Goal: Information Seeking & Learning: Check status

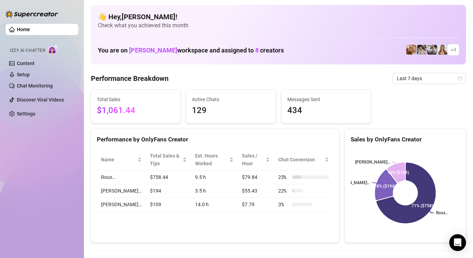
click at [406, 75] on span "Last 7 days" at bounding box center [429, 78] width 65 height 10
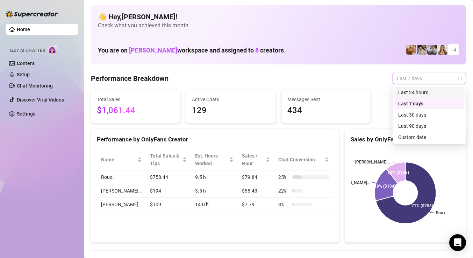
click at [402, 91] on div "Last 24 hours" at bounding box center [429, 92] width 62 height 8
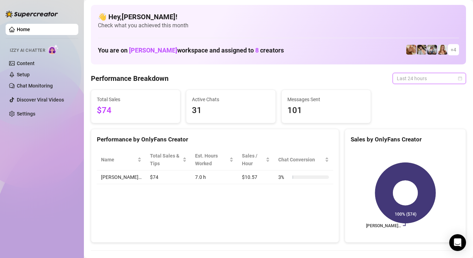
click at [407, 77] on span "Last 24 hours" at bounding box center [429, 78] width 65 height 10
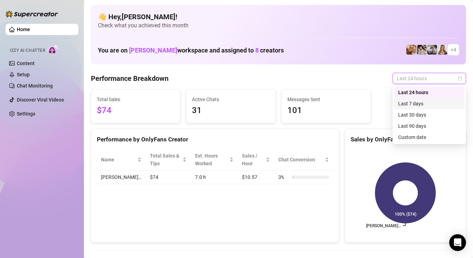
click at [406, 104] on div "Last 7 days" at bounding box center [429, 104] width 62 height 8
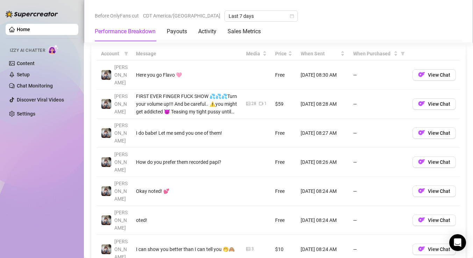
scroll to position [687, 0]
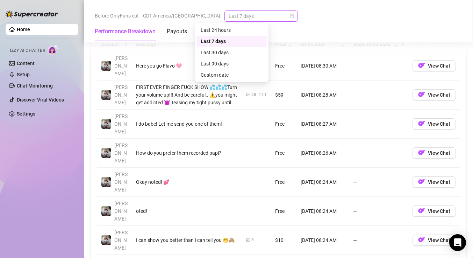
click at [239, 19] on span "Last 7 days" at bounding box center [261, 16] width 65 height 10
click at [233, 28] on div "Last 24 hours" at bounding box center [232, 30] width 62 height 8
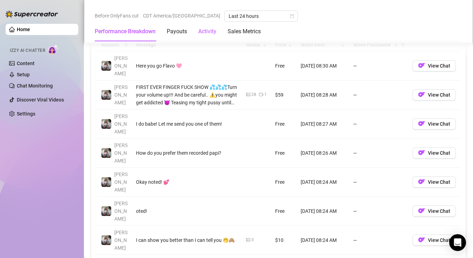
click at [212, 32] on div "Activity" at bounding box center [207, 31] width 18 height 8
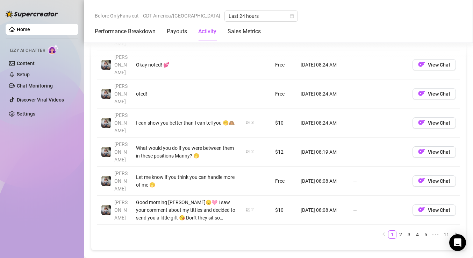
scroll to position [675, 0]
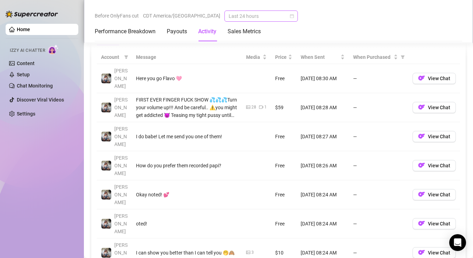
click at [237, 15] on span "Last 24 hours" at bounding box center [261, 16] width 65 height 10
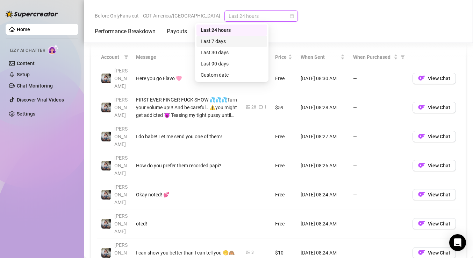
click at [224, 39] on div "Last 7 days" at bounding box center [232, 41] width 62 height 8
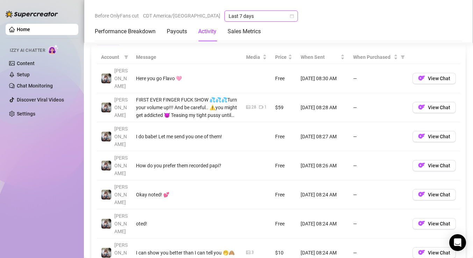
scroll to position [677, 0]
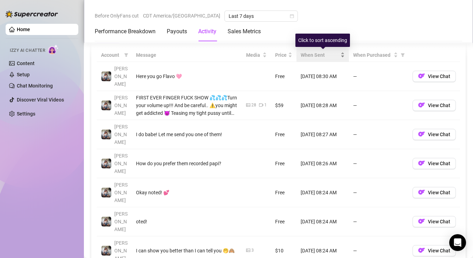
click at [324, 56] on span "When Sent" at bounding box center [320, 55] width 38 height 8
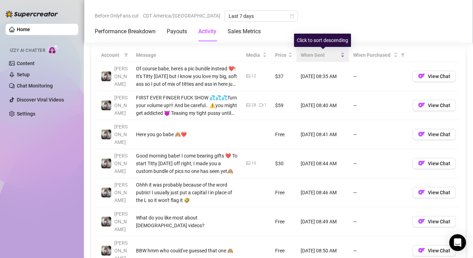
click at [324, 56] on span "When Sent" at bounding box center [320, 55] width 38 height 8
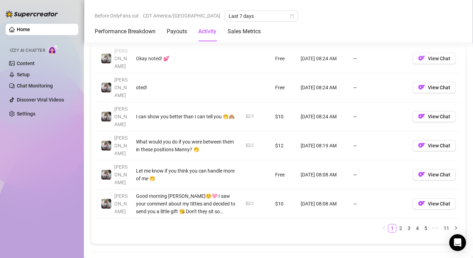
scroll to position [804, 0]
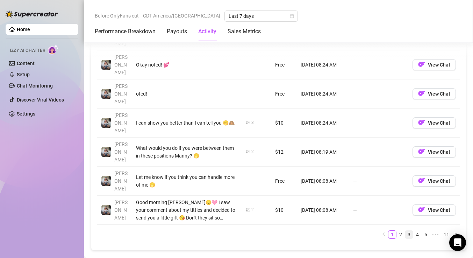
click at [410, 230] on link "3" at bounding box center [409, 234] width 8 height 8
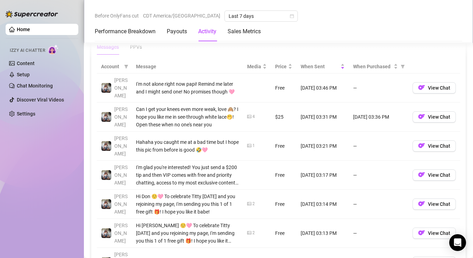
scroll to position [767, 0]
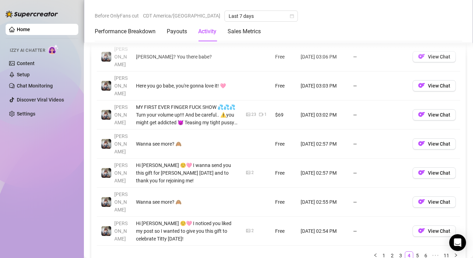
scroll to position [785, 0]
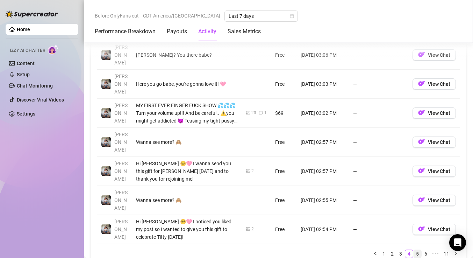
click at [418, 250] on link "5" at bounding box center [417, 254] width 8 height 8
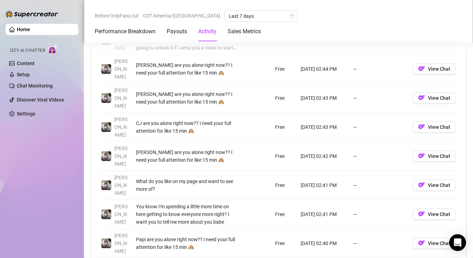
scroll to position [744, 0]
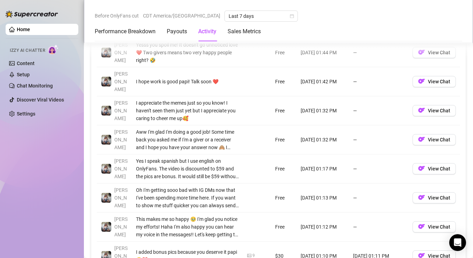
scroll to position [784, 0]
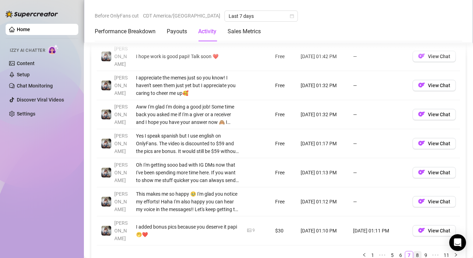
click at [418, 251] on link "8" at bounding box center [417, 255] width 8 height 8
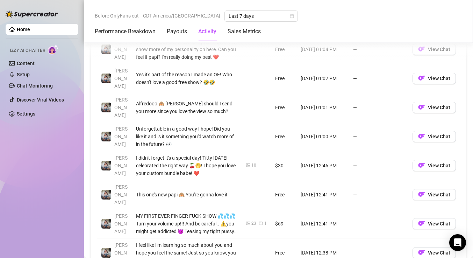
scroll to position [807, 0]
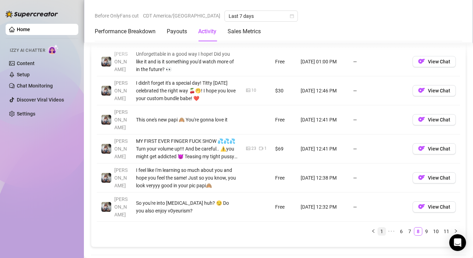
click at [384, 227] on link "1" at bounding box center [382, 231] width 8 height 8
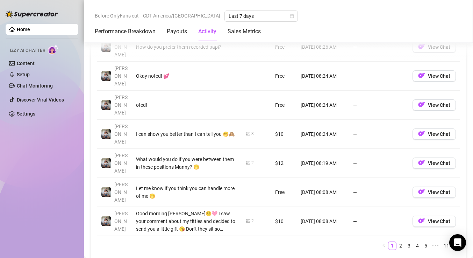
scroll to position [786, 0]
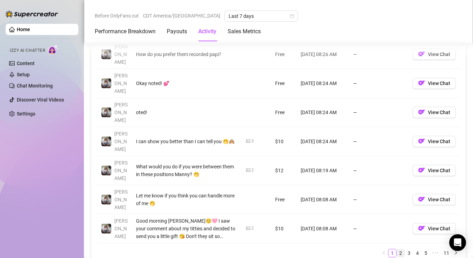
click at [402, 249] on link "2" at bounding box center [401, 253] width 8 height 8
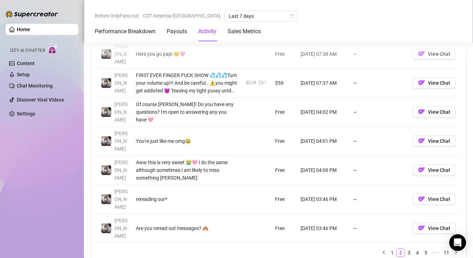
scroll to position [810, 0]
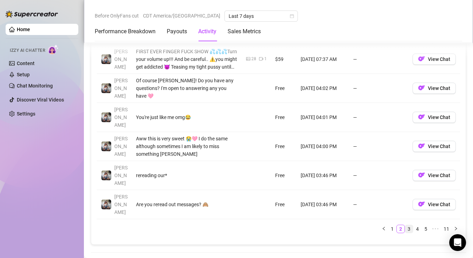
click at [409, 225] on link "3" at bounding box center [409, 229] width 8 height 8
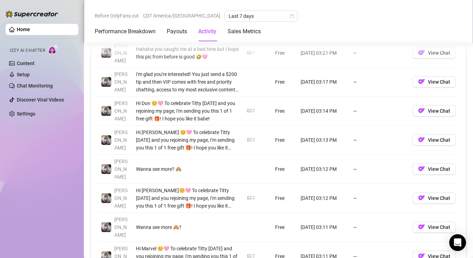
scroll to position [769, 0]
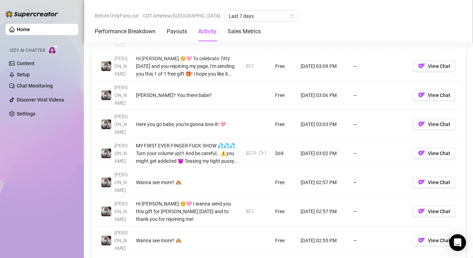
scroll to position [756, 0]
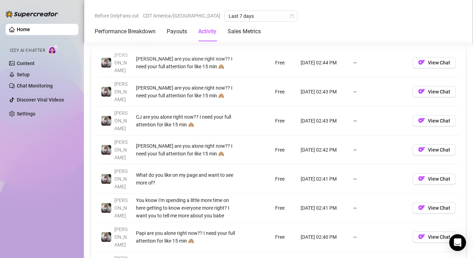
scroll to position [749, 0]
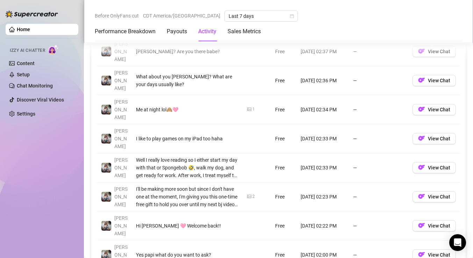
scroll to position [730, 0]
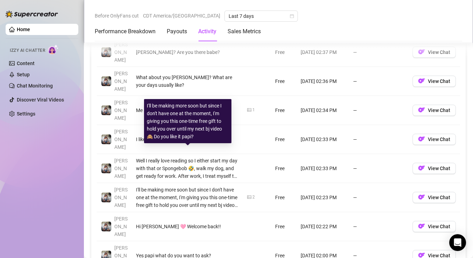
click at [187, 186] on div "I'll be making more soon but since I don't have one at the moment, I'm giving y…" at bounding box center [187, 197] width 103 height 23
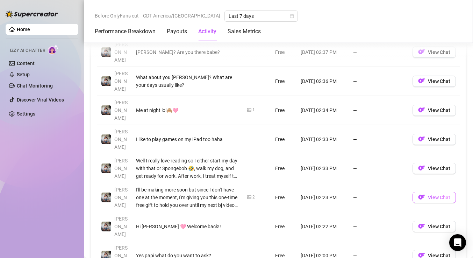
click at [431, 194] on span "View Chat" at bounding box center [439, 197] width 22 height 6
